Goal: Check status: Check status

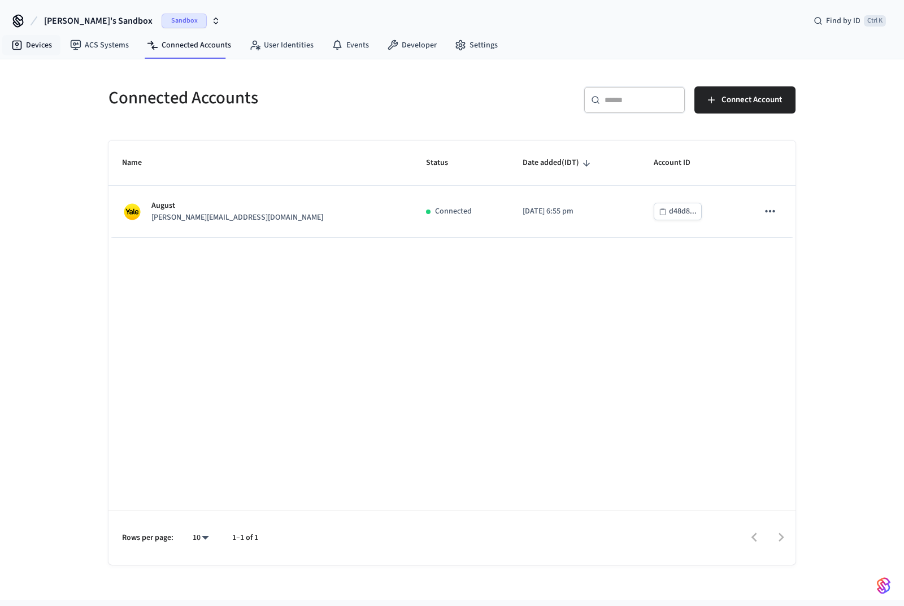
click at [24, 46] on link "Devices" at bounding box center [31, 45] width 59 height 20
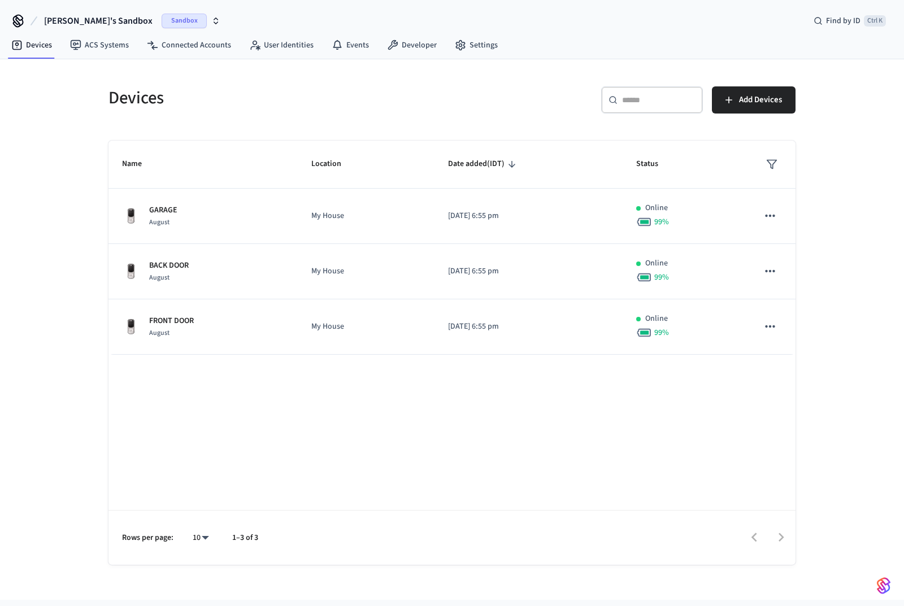
click at [166, 214] on p "GARAGE" at bounding box center [163, 211] width 28 height 12
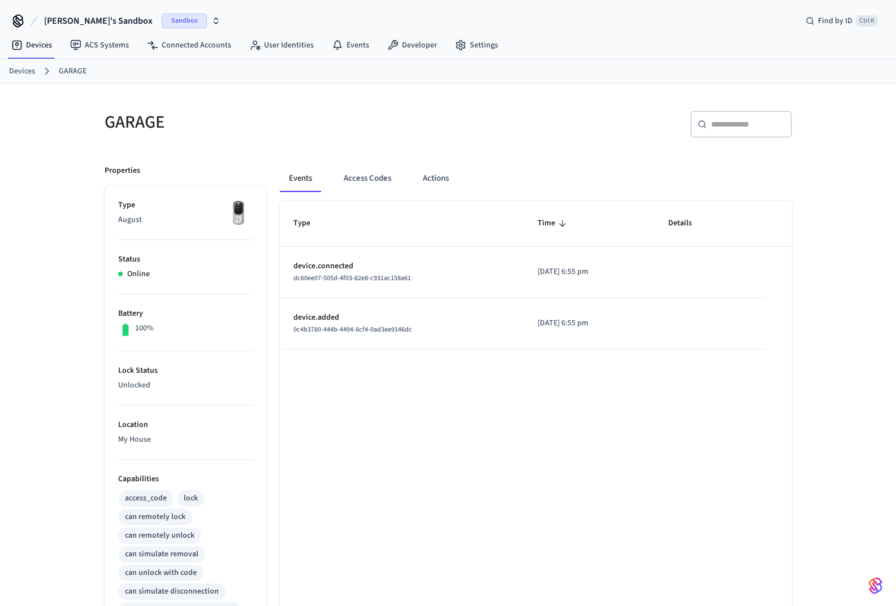
click at [364, 177] on button "Access Codes" at bounding box center [368, 178] width 66 height 27
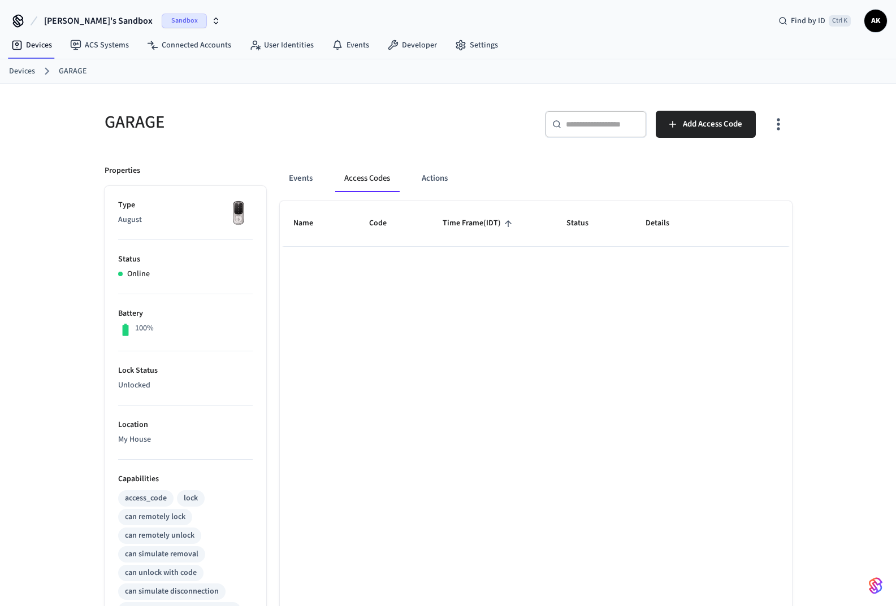
click at [303, 178] on button "Events" at bounding box center [301, 178] width 42 height 27
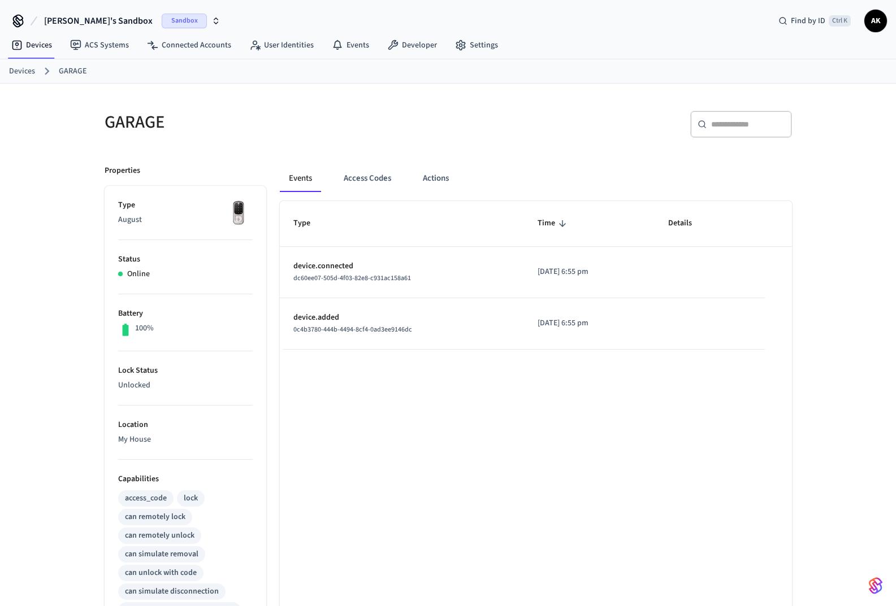
click at [363, 180] on button "Access Codes" at bounding box center [368, 178] width 66 height 27
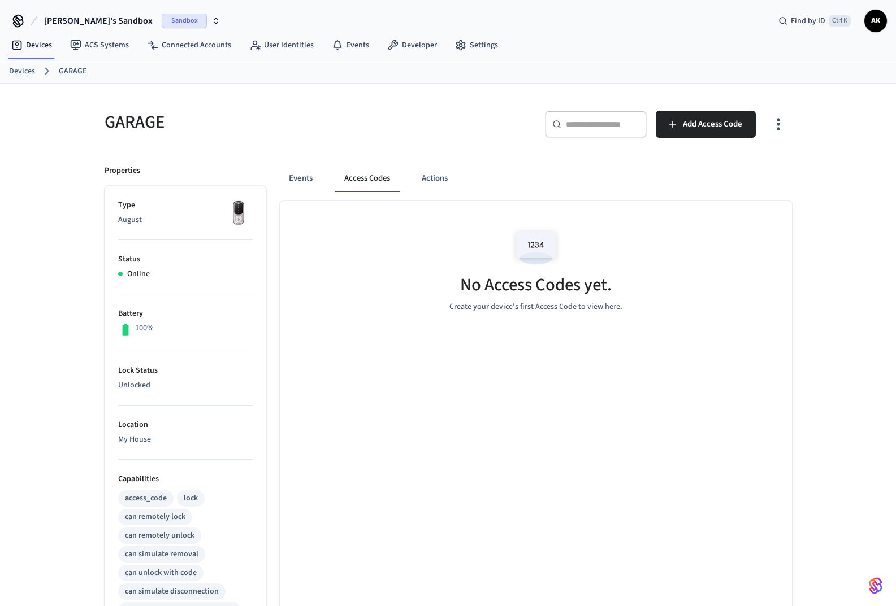
click at [436, 183] on button "Actions" at bounding box center [434, 178] width 44 height 27
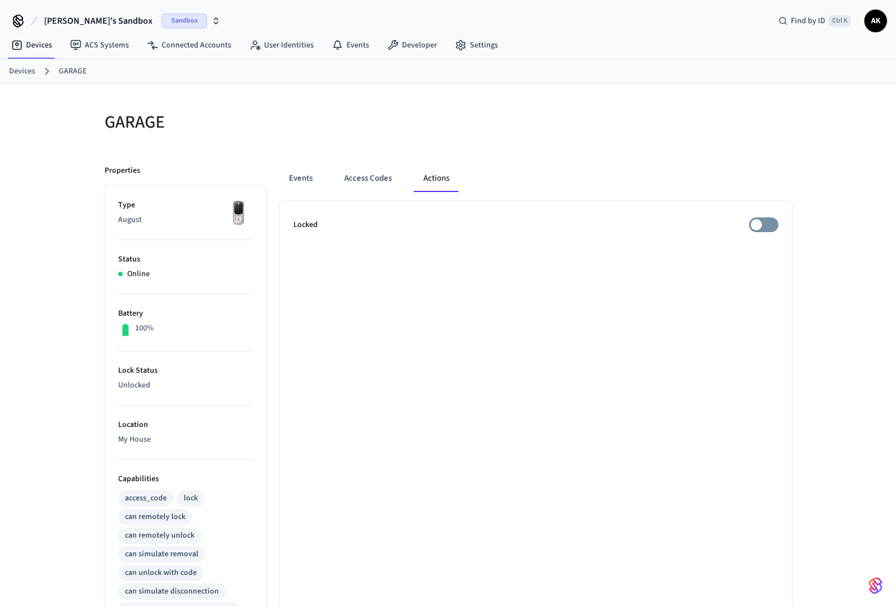
click at [303, 173] on button "Events" at bounding box center [301, 178] width 42 height 27
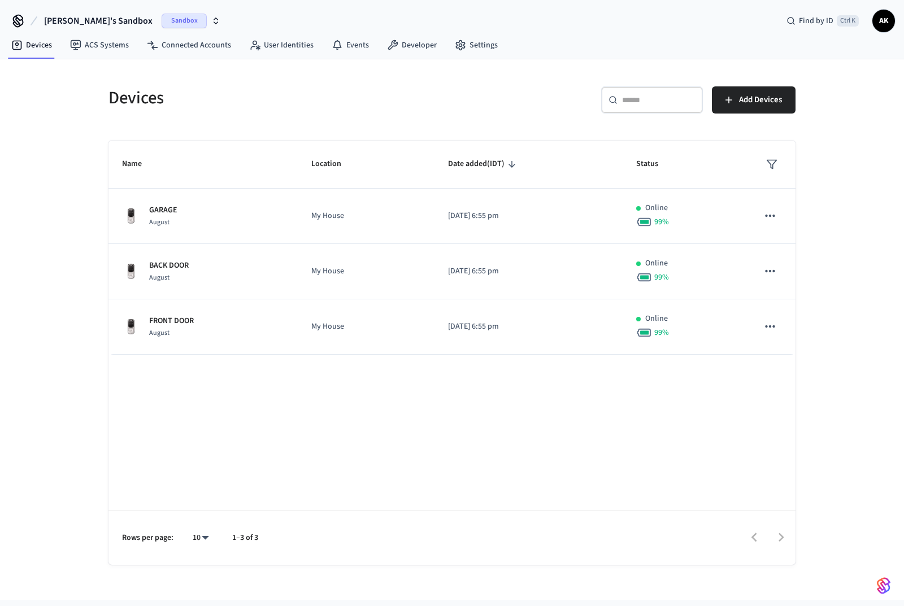
click at [497, 212] on p "[DATE] 6:55 pm" at bounding box center [528, 216] width 161 height 12
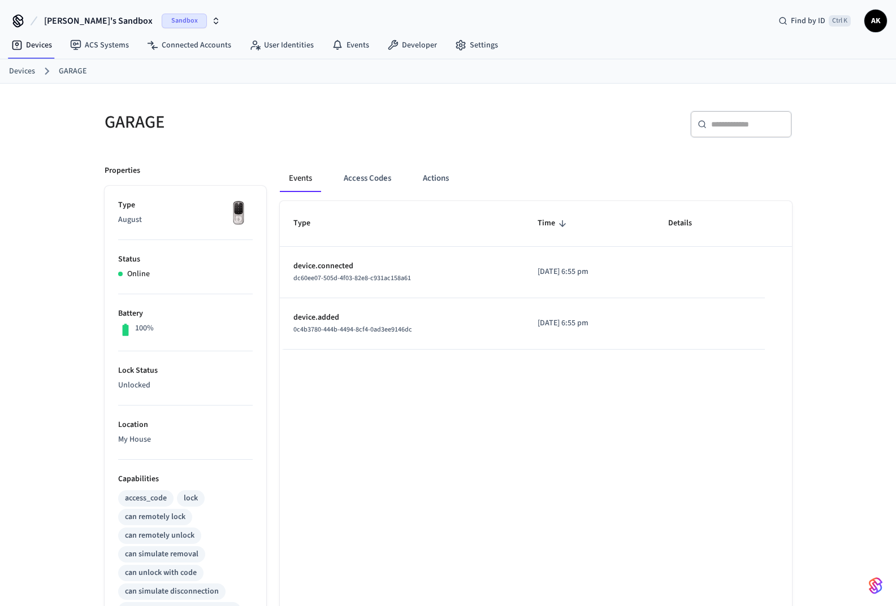
click at [436, 179] on button "Actions" at bounding box center [436, 178] width 44 height 27
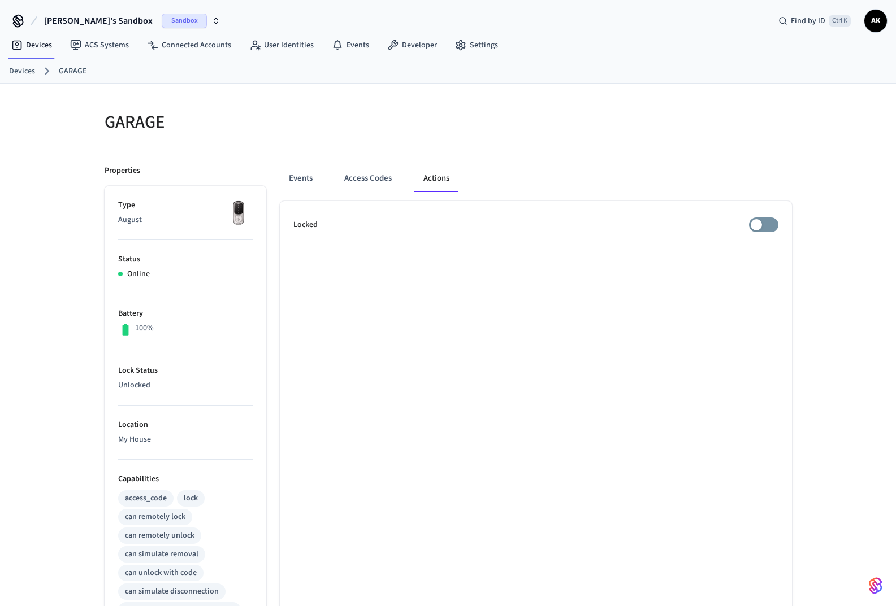
click at [368, 179] on button "Access Codes" at bounding box center [368, 178] width 66 height 27
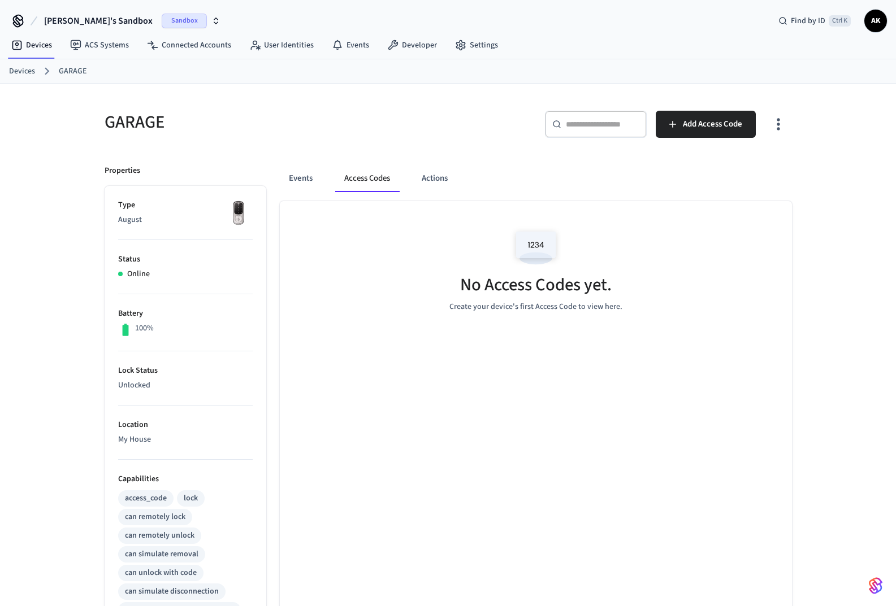
click at [298, 183] on button "Events" at bounding box center [301, 178] width 42 height 27
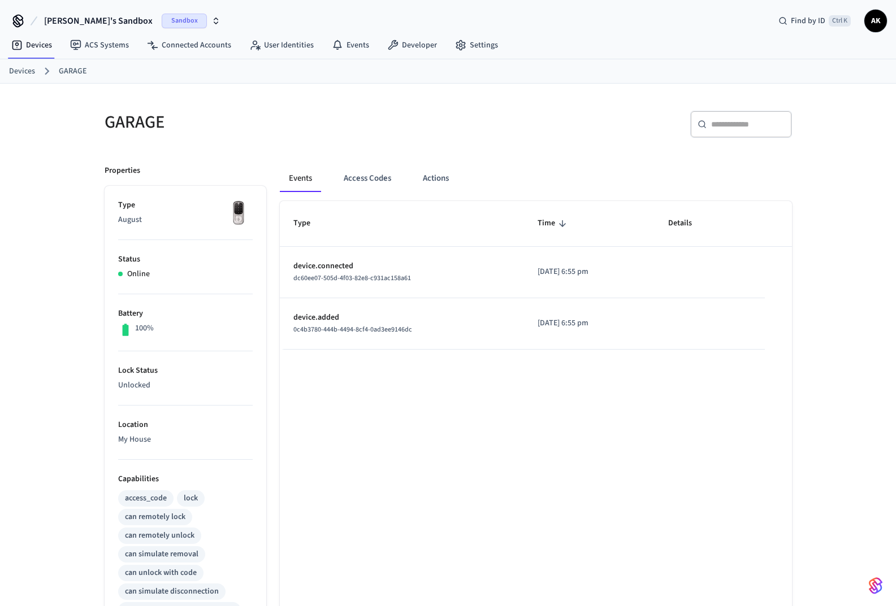
click at [433, 179] on button "Actions" at bounding box center [436, 178] width 44 height 27
click at [440, 180] on button "Actions" at bounding box center [436, 178] width 44 height 27
